Goal: Task Accomplishment & Management: Manage account settings

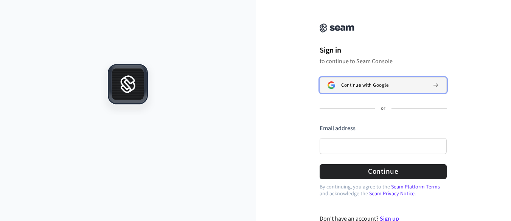
click at [388, 81] on button "Continue with Google" at bounding box center [383, 85] width 127 height 16
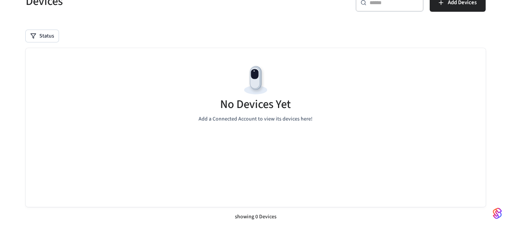
click at [350, 137] on div "No Devices Yet Add a Connected Account to view its devices here!" at bounding box center [256, 93] width 460 height 90
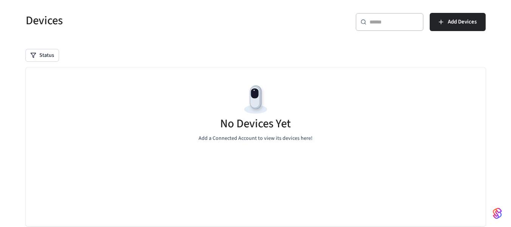
scroll to position [26, 0]
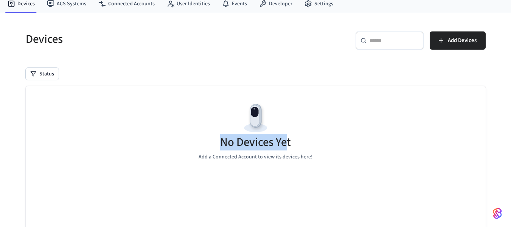
drag, startPoint x: 289, startPoint y: 140, endPoint x: 206, endPoint y: 137, distance: 83.3
click at [206, 137] on div "No Devices Yet Add a Connected Account to view its devices here!" at bounding box center [256, 131] width 460 height 90
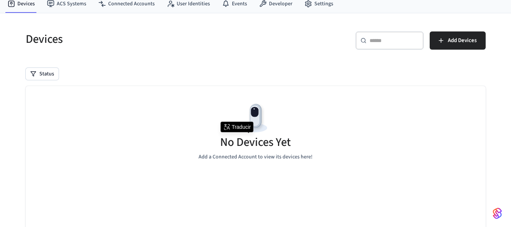
click at [299, 139] on div "No Devices Yet Add a Connected Account to view its devices here!" at bounding box center [256, 131] width 460 height 90
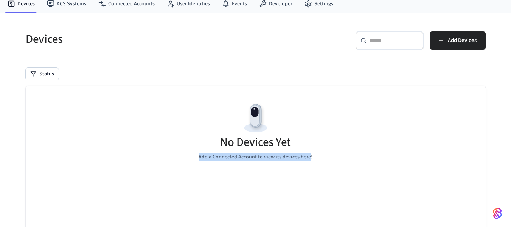
drag, startPoint x: 310, startPoint y: 144, endPoint x: 195, endPoint y: 137, distance: 114.9
click at [195, 137] on div "No Devices Yet Add a Connected Account to view its devices here!" at bounding box center [256, 131] width 460 height 90
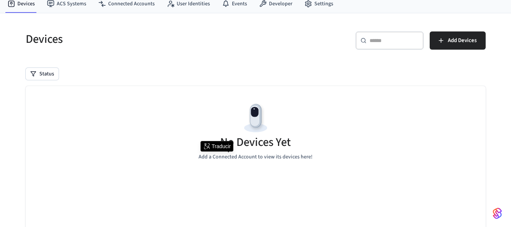
click at [285, 143] on h5 "No Devices Yet" at bounding box center [255, 142] width 71 height 16
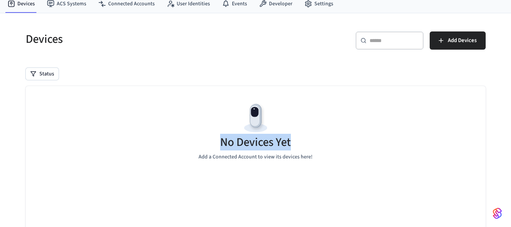
drag, startPoint x: 300, startPoint y: 142, endPoint x: 210, endPoint y: 137, distance: 90.2
click at [210, 137] on div "No Devices Yet Add a Connected Account to view its devices here!" at bounding box center [256, 131] width 460 height 90
click at [365, 158] on div "No Devices Yet Add a Connected Account to view its devices here!" at bounding box center [256, 131] width 460 height 90
click at [237, 142] on h5 "No Devices Yet" at bounding box center [255, 142] width 71 height 16
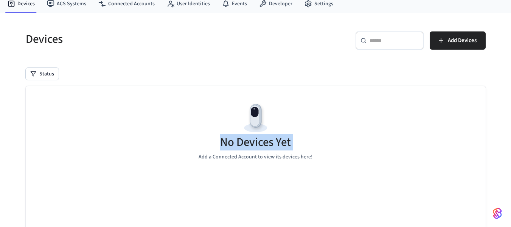
click at [237, 142] on h5 "No Devices Yet" at bounding box center [255, 142] width 71 height 16
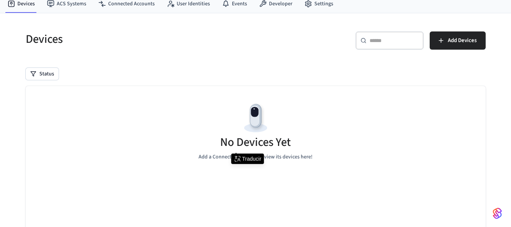
click at [309, 146] on div "No Devices Yet Add a Connected Account to view its devices here!" at bounding box center [256, 131] width 460 height 90
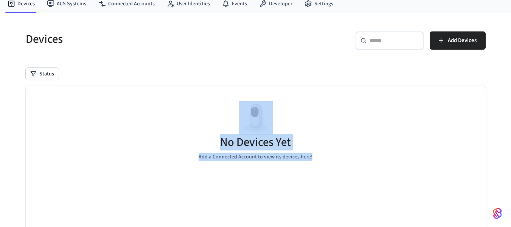
drag, startPoint x: 318, startPoint y: 160, endPoint x: 245, endPoint y: 128, distance: 79.3
click at [245, 128] on div "No Devices Yet Add a Connected Account to view its devices here!" at bounding box center [256, 131] width 460 height 90
click at [351, 142] on div "No Devices Yet Add a Connected Account to view its devices here!" at bounding box center [256, 131] width 460 height 90
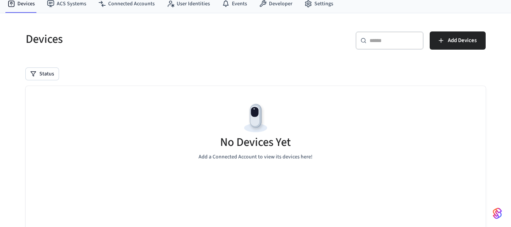
click at [379, 132] on div "No Devices Yet Add a Connected Account to view its devices here!" at bounding box center [256, 131] width 460 height 90
click at [441, 153] on div "No Devices Yet Add a Connected Account to view its devices here!" at bounding box center [256, 131] width 460 height 90
click at [443, 132] on div "No Devices Yet Add a Connected Account to view its devices here!" at bounding box center [256, 131] width 460 height 90
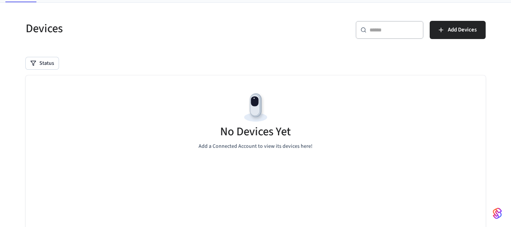
scroll to position [0, 0]
